Goal: Transaction & Acquisition: Subscribe to service/newsletter

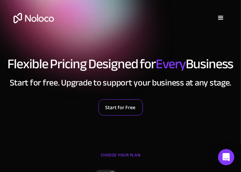
click at [133, 115] on link "Start for Free" at bounding box center [121, 107] width 45 height 16
